Goal: Task Accomplishment & Management: Manage account settings

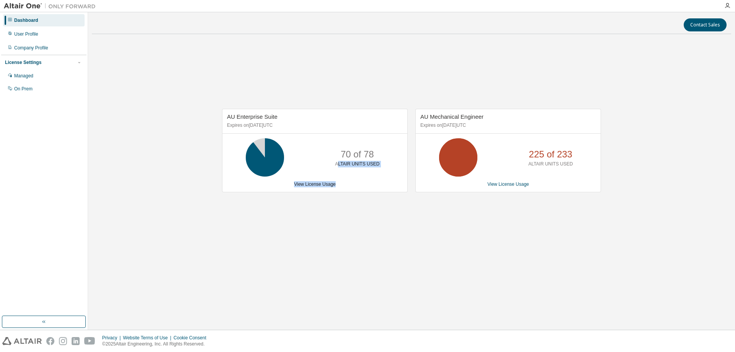
drag, startPoint x: 339, startPoint y: 165, endPoint x: 371, endPoint y: 184, distance: 36.9
click at [371, 184] on div "AU Enterprise Suite Expires on September 19, 2025 UTC 70 of 78 ALTAIR UNITS USE…" at bounding box center [315, 150] width 186 height 83
click at [371, 184] on div "View License Usage" at bounding box center [315, 184] width 176 height 6
